Goal: Information Seeking & Learning: Learn about a topic

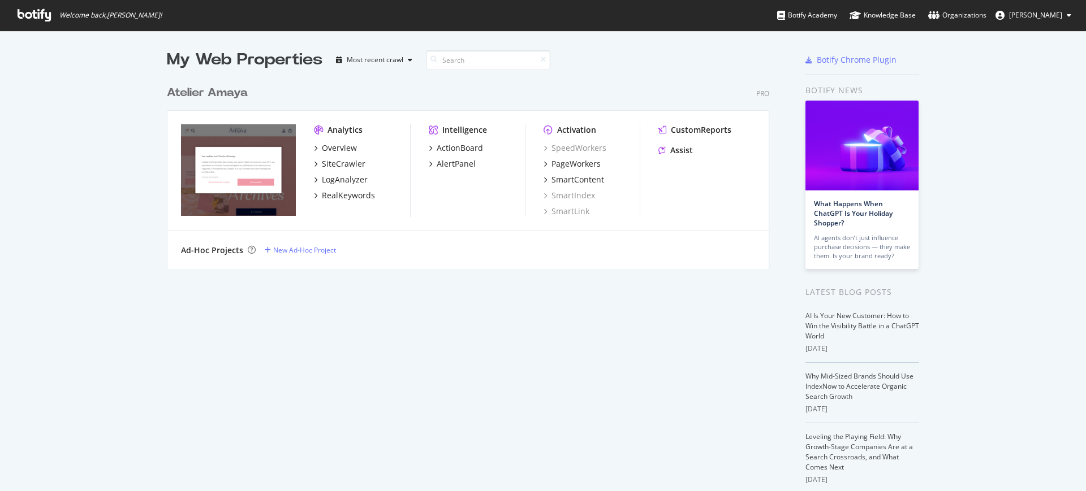
scroll to position [481, 1064]
click at [444, 146] on div "ActionBoard" at bounding box center [460, 148] width 46 height 11
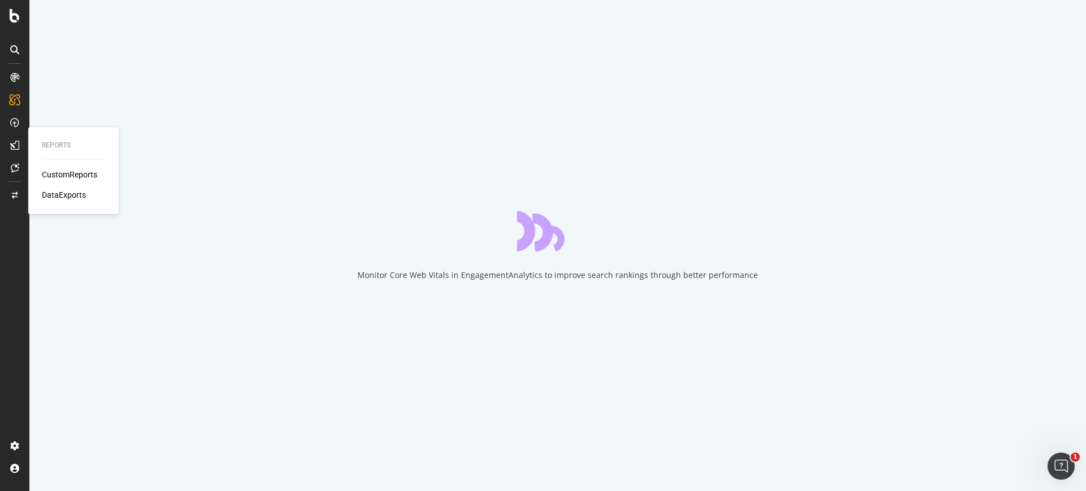
click at [77, 174] on div "CustomReports" at bounding box center [69, 174] width 55 height 11
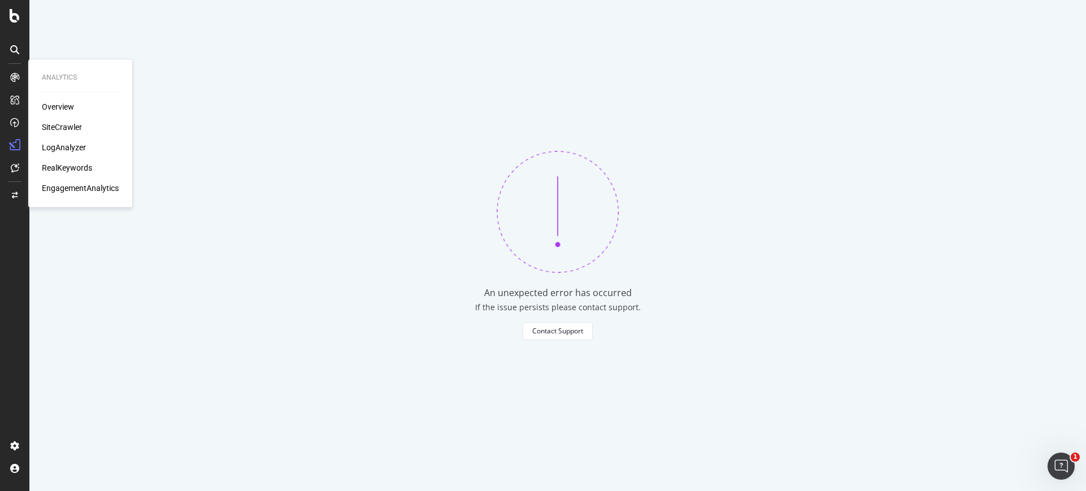
click at [68, 162] on div "RealKeywords" at bounding box center [67, 167] width 50 height 11
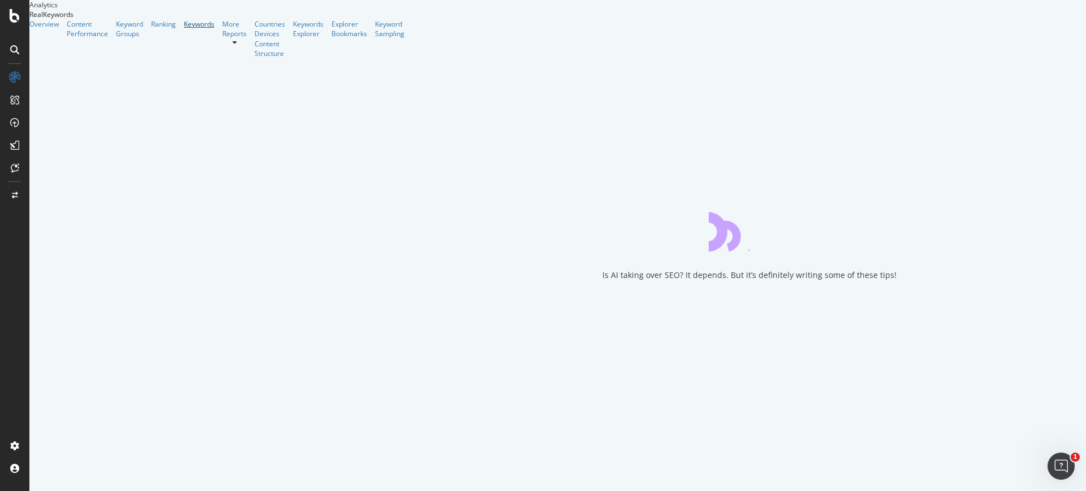
click at [184, 29] on div "Keywords" at bounding box center [199, 24] width 31 height 10
click at [293, 38] on div "Keywords Explorer" at bounding box center [308, 28] width 31 height 19
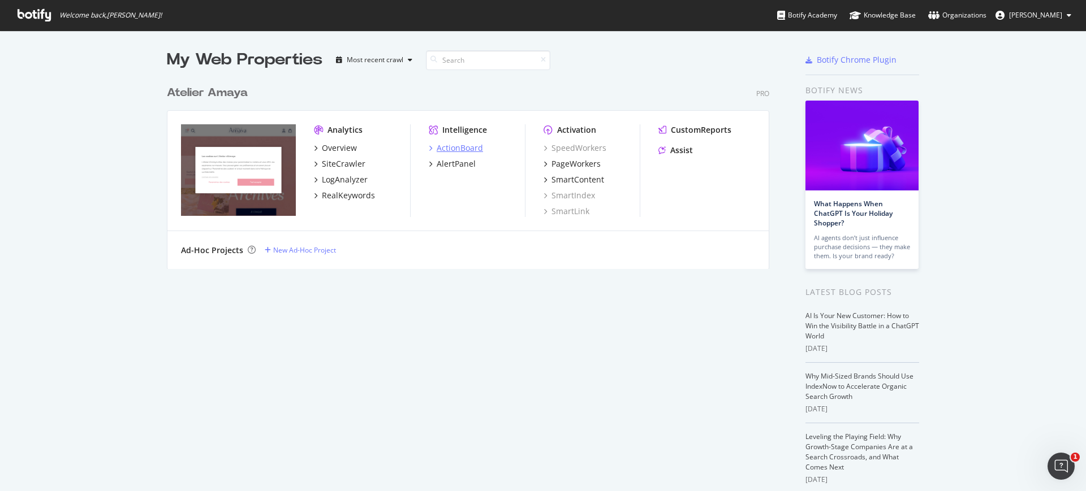
click at [437, 150] on div "ActionBoard" at bounding box center [460, 148] width 46 height 11
